Goal: Task Accomplishment & Management: Manage account settings

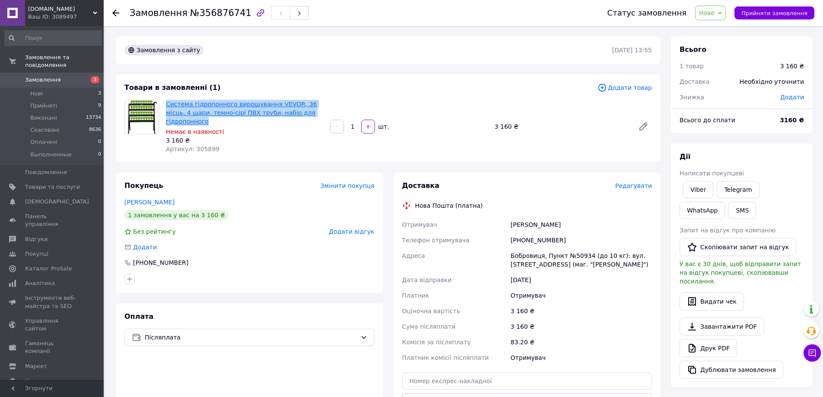
drag, startPoint x: 175, startPoint y: 105, endPoint x: 310, endPoint y: 113, distance: 135.9
click at [315, 113] on div "Система гідропонного вирощування VEVOR, 36 місць, 4 шари, темно-сірі ПВХ труби,…" at bounding box center [244, 126] width 164 height 57
copy link "Система гідропонного вирощування VEVOR, 36 місць, 4 шари, темно-сірі ПВХ труби,…"
click at [696, 192] on link "Viber" at bounding box center [698, 189] width 30 height 17
click at [243, 145] on div "Артикул: 305899" at bounding box center [244, 149] width 157 height 9
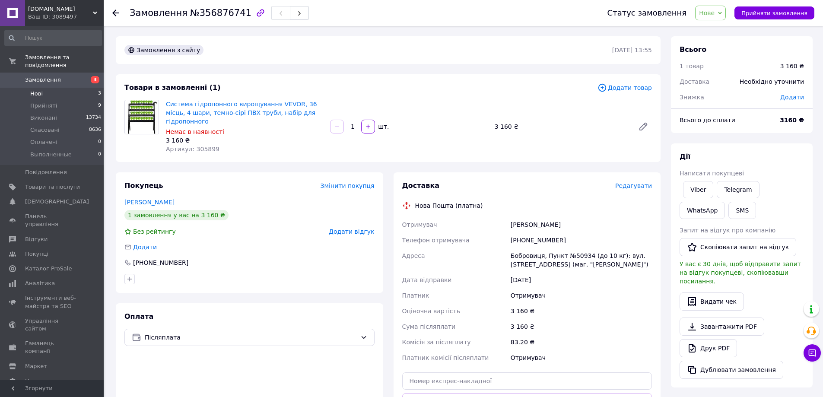
drag, startPoint x: 48, startPoint y: 98, endPoint x: 47, endPoint y: 91, distance: 7.5
click at [48, 102] on span "Прийняті" at bounding box center [43, 106] width 27 height 8
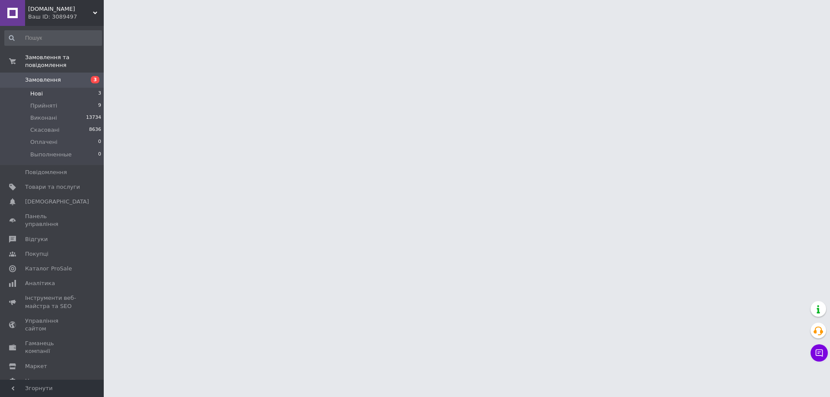
click at [42, 88] on li "Нові 3" at bounding box center [53, 94] width 106 height 12
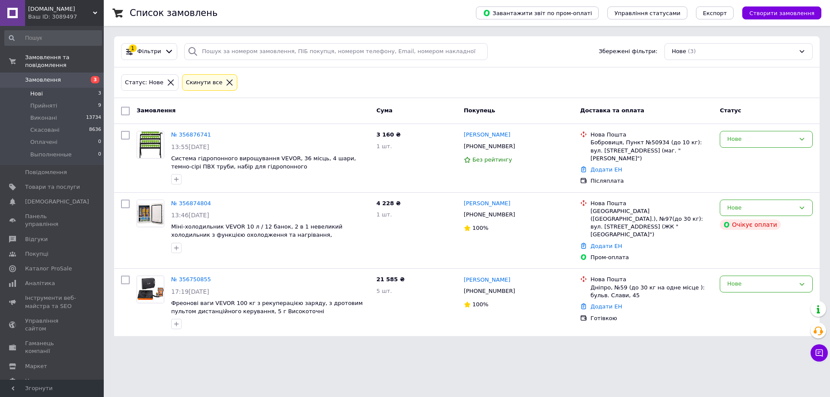
click at [164, 347] on html "[DOMAIN_NAME] Ваш ID: 3089497 Сайт [DOMAIN_NAME] Кабінет покупця Перевірити ста…" at bounding box center [415, 173] width 830 height 347
